Goal: Find specific page/section: Find specific page/section

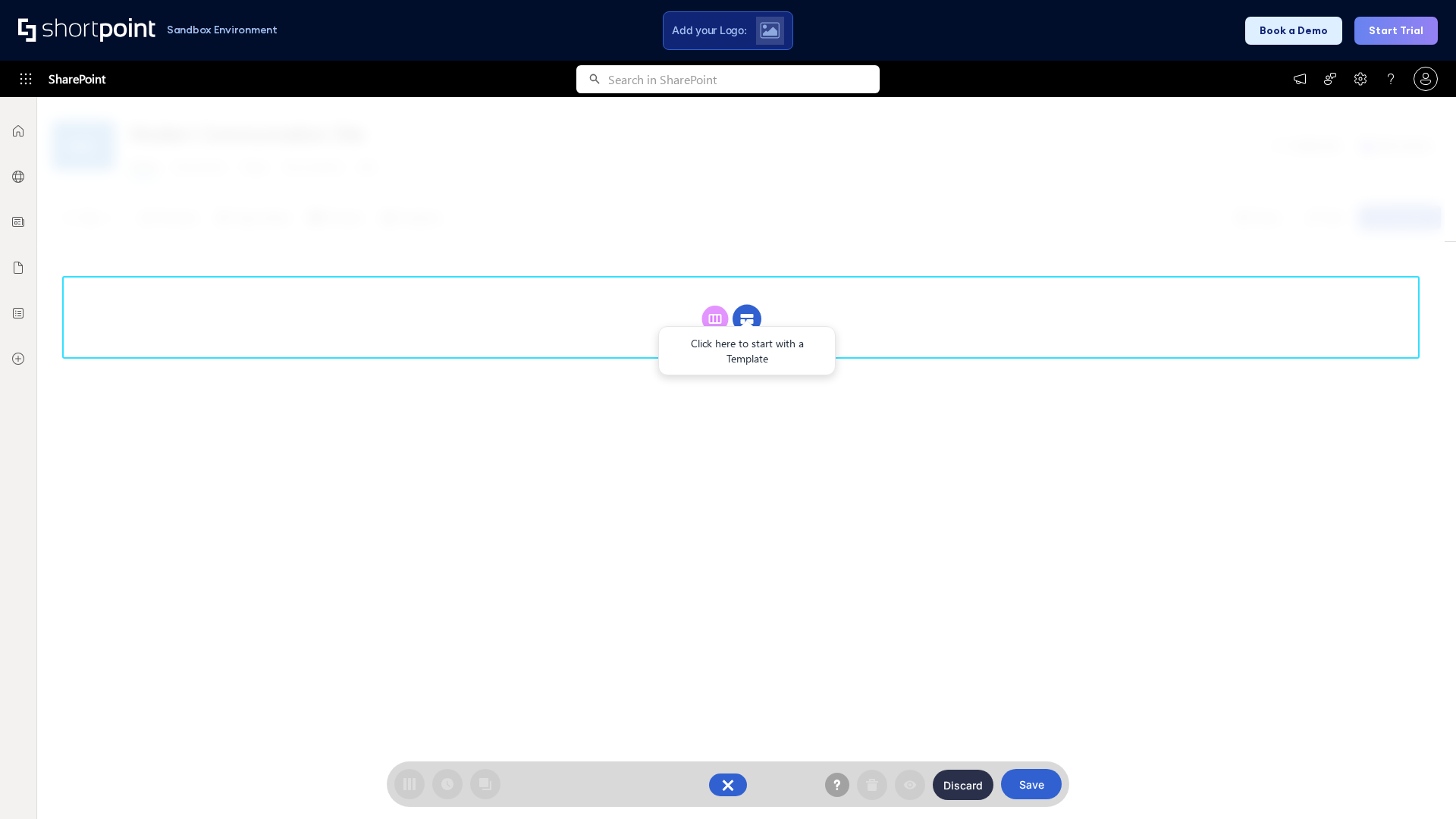
click at [747, 319] on circle at bounding box center [747, 319] width 29 height 29
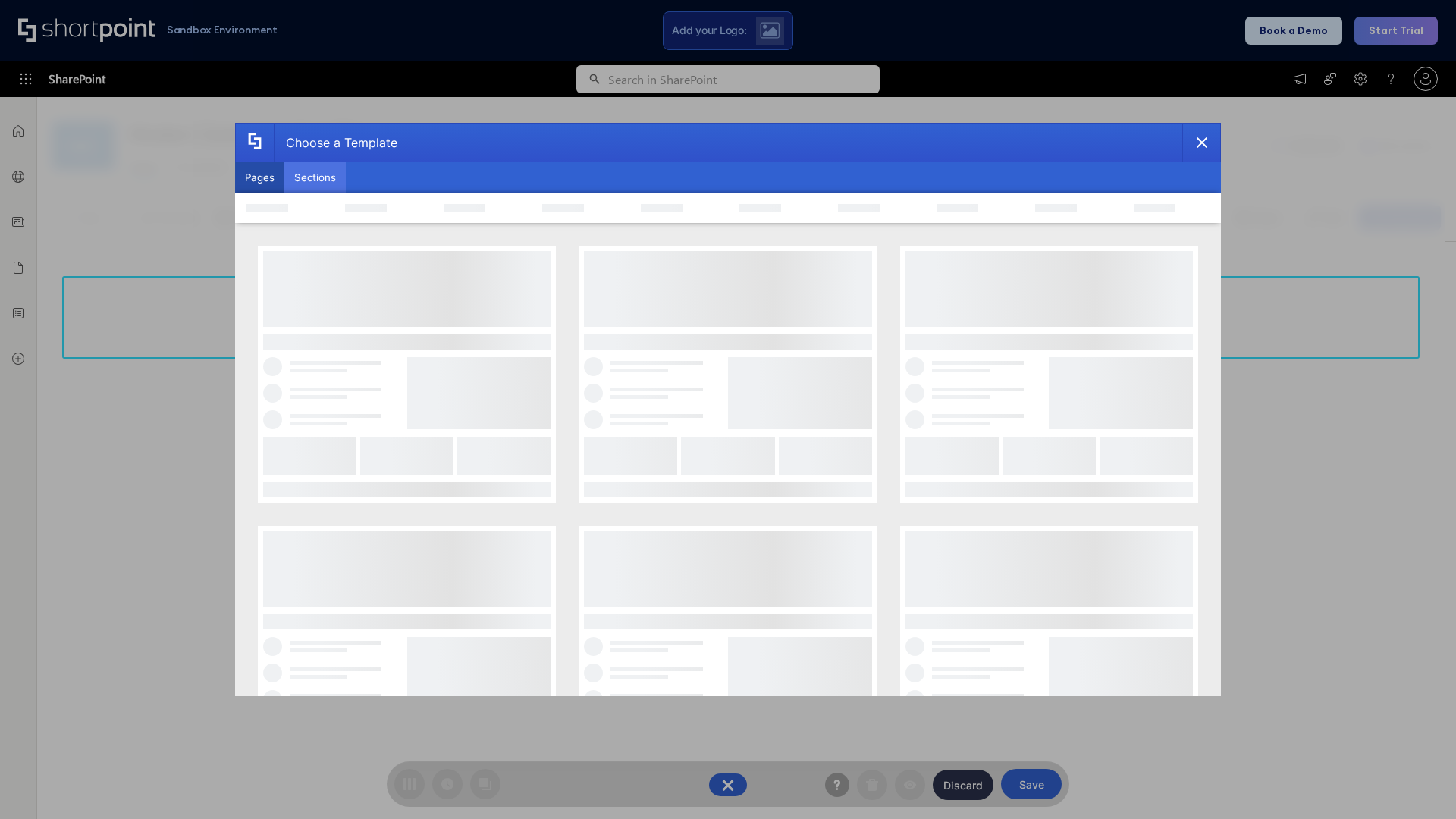
click at [314, 178] on button "Sections" at bounding box center [315, 178] width 61 height 31
type input "FAQ 5"
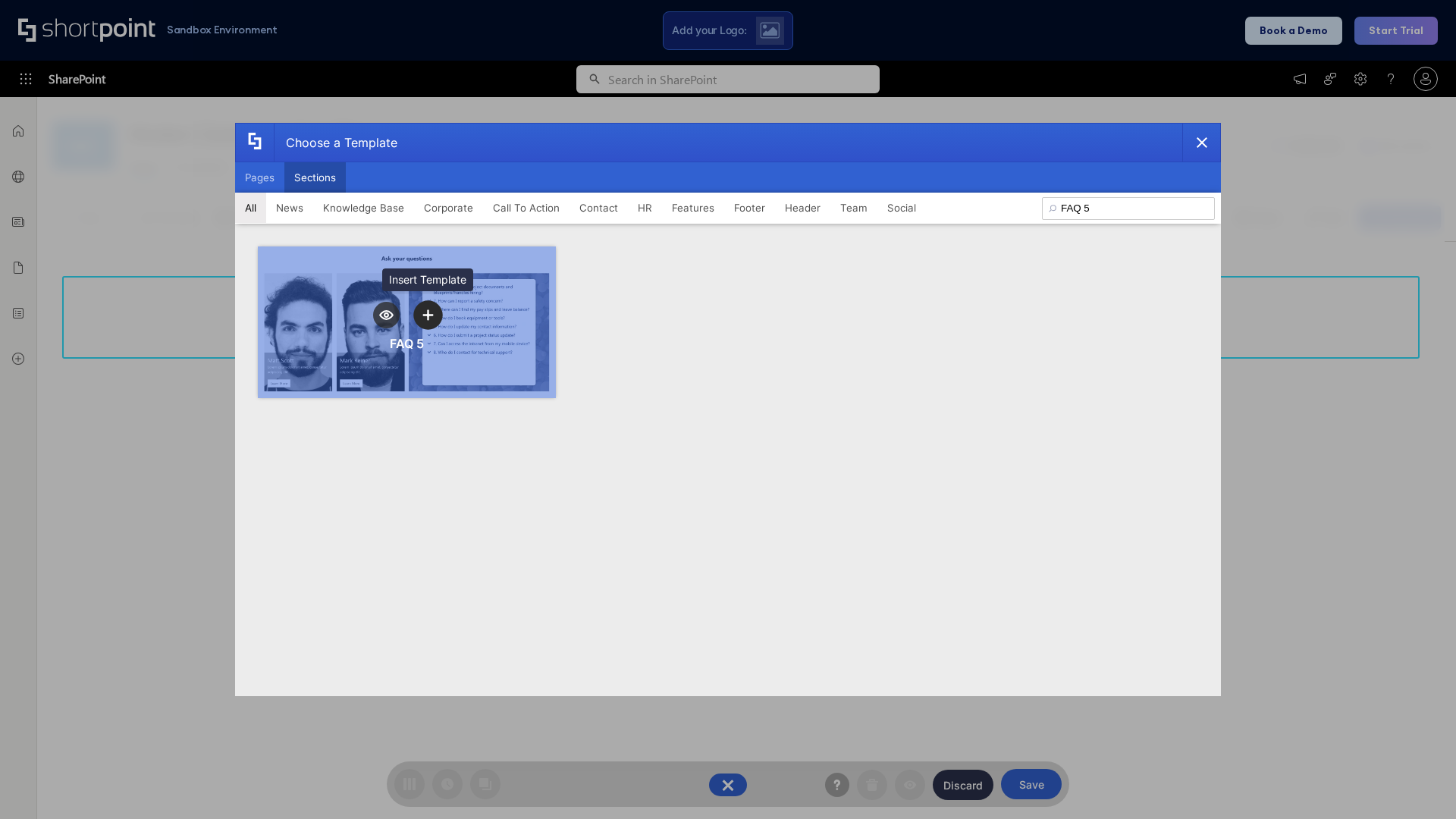
click at [427, 314] on icon "template selector" at bounding box center [427, 314] width 11 height 11
